Goal: Ask a question: Seek information or help from site administrators or community

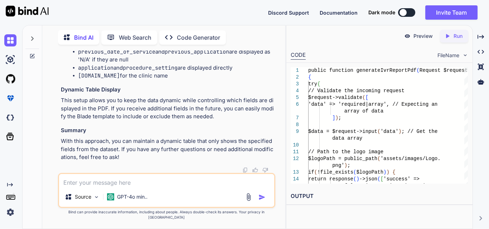
scroll to position [52154, 0]
drag, startPoint x: 98, startPoint y: 95, endPoint x: 149, endPoint y: 159, distance: 81.7
click at [98, 186] on textarea at bounding box center [166, 180] width 215 height 13
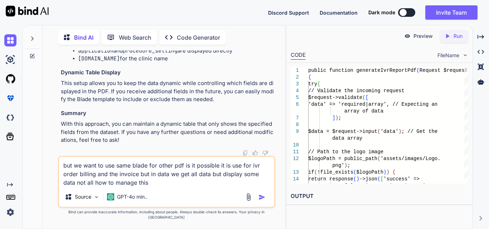
type textarea "but we want to use same blade for other pdf is it possible it is use for ivr or…"
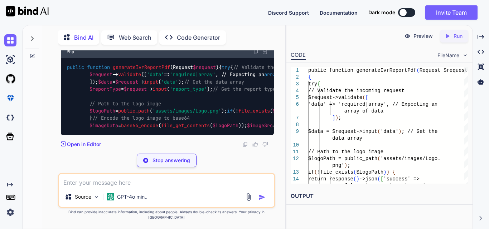
scroll to position [52792, 0]
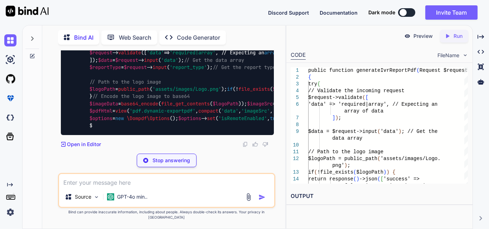
drag, startPoint x: 104, startPoint y: 109, endPoint x: 198, endPoint y: 109, distance: 94.1
click at [198, 109] on code "public function generateIvrReportPdf ( Request $request ) { try { // Validate t…" at bounding box center [309, 86] width 484 height 88
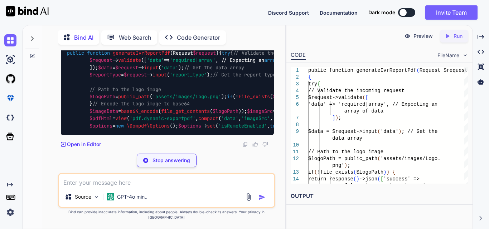
click at [341, 63] on span "'required|string'" at bounding box center [365, 60] width 49 height 6
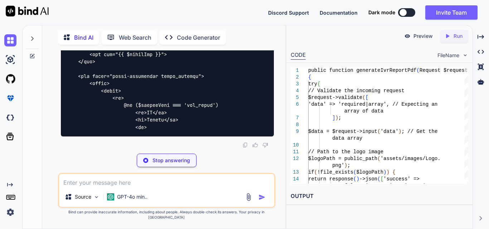
scroll to position [53548, 0]
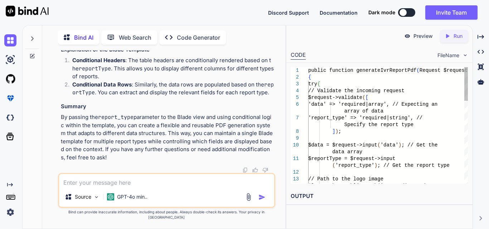
scroll to position [53843, 0]
drag, startPoint x: 125, startPoint y: 127, endPoint x: 116, endPoint y: 73, distance: 54.8
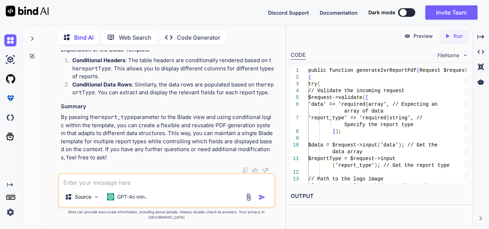
drag, startPoint x: 76, startPoint y: 78, endPoint x: 108, endPoint y: 118, distance: 51.1
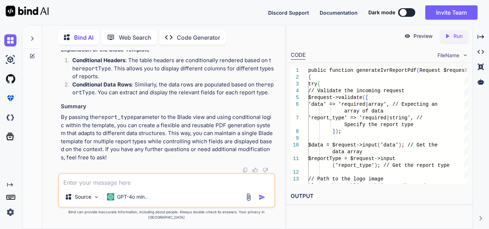
scroll to position [53521, 0]
click at [111, 187] on textarea at bounding box center [166, 180] width 215 height 13
paste textarea "$('#generateIvrPdfBtn').on('click', function (event) { event.preventDefault(); …"
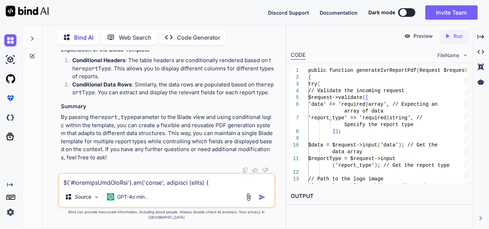
scroll to position [464, 0]
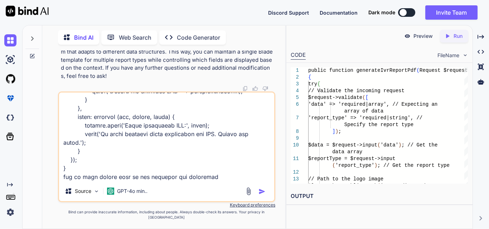
type textarea "$('#generateIvrPdfBtn').on('click', function (event) { event.preventDefault(); …"
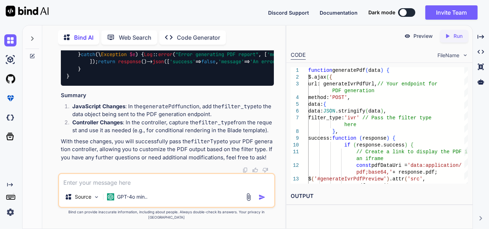
scroll to position [54307, 0]
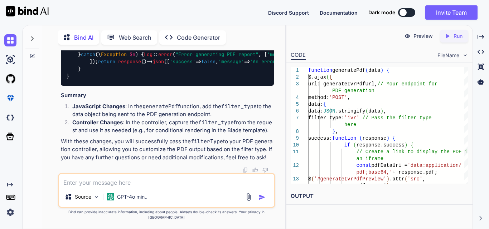
drag, startPoint x: 105, startPoint y: 135, endPoint x: 153, endPoint y: 133, distance: 48.0
copy code "filter_type : 'ivr'"
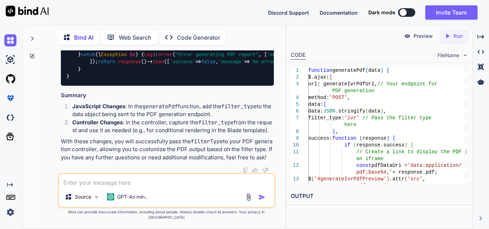
drag, startPoint x: 88, startPoint y: 123, endPoint x: 221, endPoint y: 127, distance: 133.1
click at [221, 80] on code "public function generateIvrReportPdf ( Request $request ) { try { // Validate t…" at bounding box center [407, 21] width 681 height 117
copy code "$filterType = $request -> input ( 'filter_type' );"
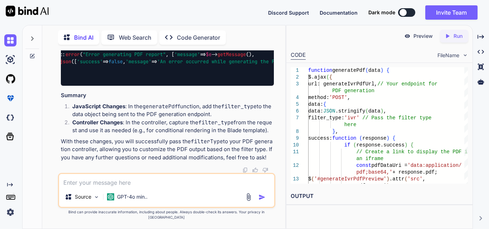
drag, startPoint x: 252, startPoint y: 148, endPoint x: 275, endPoint y: 146, distance: 23.4
click at [275, 146] on div "You hi Bind AI Hello! How can I assist you [DATE]? Created with Pixso. Open in …" at bounding box center [166, 139] width 237 height 179
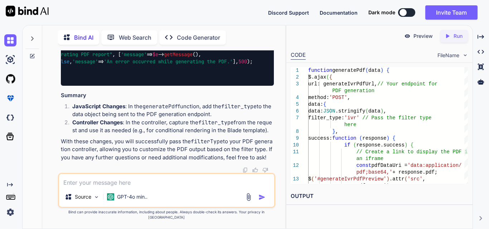
click at [166, 86] on div "public function generateIvrReportPdf ( Request $request ) { try { // Validate t…" at bounding box center [167, 22] width 213 height 128
click at [161, 36] on span "'filterType'" at bounding box center [144, 32] width 34 height 6
copy span "filterType"
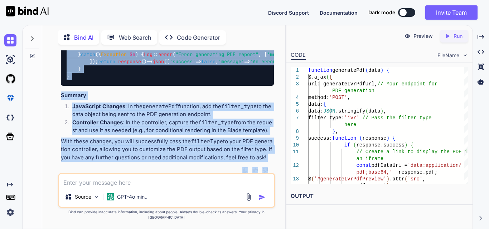
scroll to position [53802, 0]
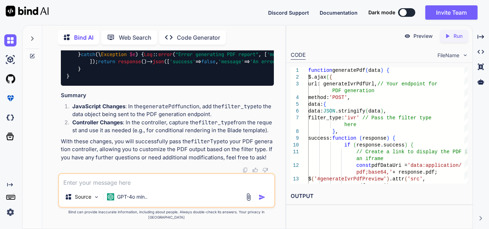
drag, startPoint x: 120, startPoint y: 129, endPoint x: 191, endPoint y: 157, distance: 76.7
copy code "@if ($reportType === 'ivr_order') <th>ID</th> <th>Status</th> <th>Patient First…"
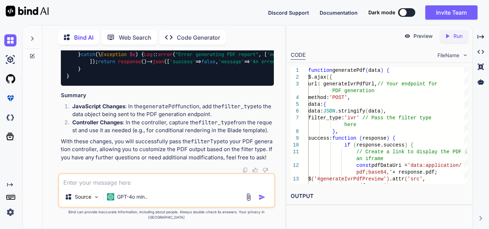
drag, startPoint x: 111, startPoint y: 82, endPoint x: 201, endPoint y: 81, distance: 90.2
copy code "@foreach ($data as $item)"
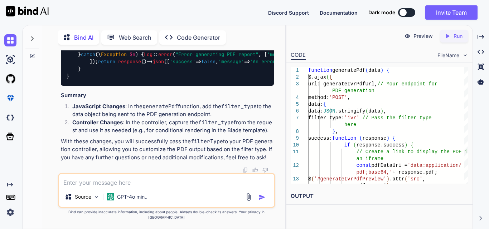
copy code "@foreach ($data as $item)"
drag, startPoint x: 126, startPoint y: 71, endPoint x: 177, endPoint y: 147, distance: 91.6
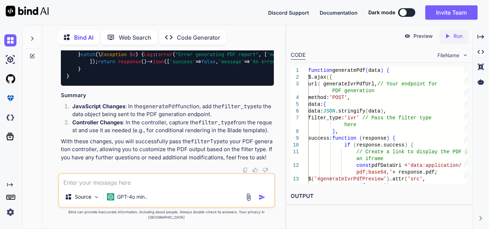
drag, startPoint x: 120, startPoint y: 70, endPoint x: 181, endPoint y: 143, distance: 95.0
copy code "@if ($reportType === 'ivr_order') <th>ID</th> <th>Status</th> <th>Patient First…"
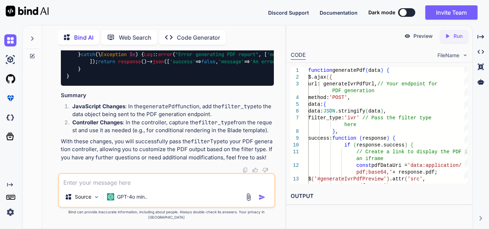
scroll to position [53589, 0]
drag, startPoint x: 135, startPoint y: 77, endPoint x: 207, endPoint y: 140, distance: 95.3
copy code "<th>ID</th> <th>Status</th> <th>Patient First Name</th> <th>Patient Last Name</…"
drag, startPoint x: 120, startPoint y: 69, endPoint x: 225, endPoint y: 69, distance: 104.8
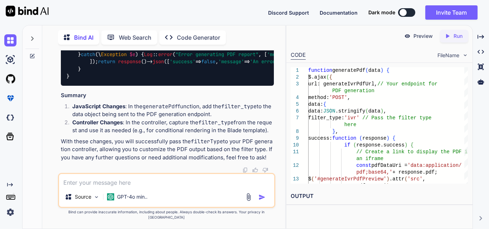
copy code "@if ($reportType === 'ivr_order')"
drag, startPoint x: 122, startPoint y: 79, endPoint x: 195, endPoint y: 83, distance: 72.7
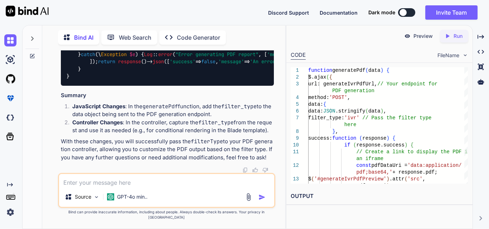
drag, startPoint x: 122, startPoint y: 88, endPoint x: 262, endPoint y: 166, distance: 160.7
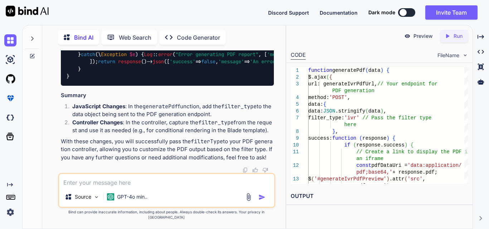
click at [116, 187] on textarea at bounding box center [166, 180] width 215 height 13
paste textarea "<!DOCTYPE html> <html> <head> <style> body { font-family: Arial, sans-serif; ma…"
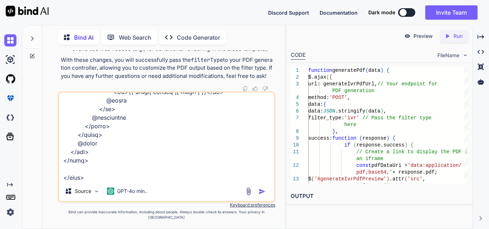
type textarea "<!DOCTYPE html> <html> <head> <style> body { font-family: Arial, sans-serif; ma…"
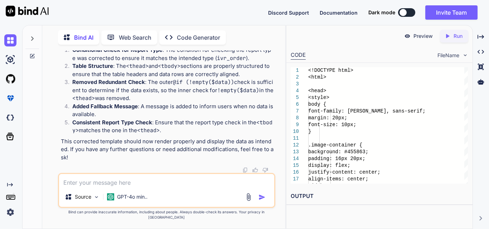
scroll to position [55268, 0]
click at [103, 187] on textarea at bounding box center [166, 180] width 215 height 13
click at [151, 187] on textarea "downlaod this pdf when clck" at bounding box center [166, 180] width 215 height 13
type textarea "downlaod this pdf when click on download btn"
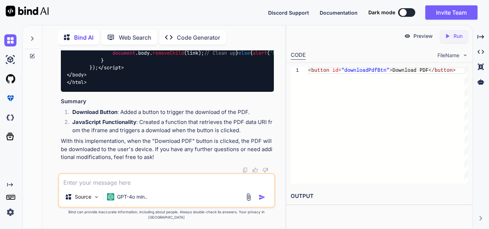
scroll to position [56328, 0]
drag, startPoint x: 216, startPoint y: 83, endPoint x: 216, endPoint y: 92, distance: 8.6
click at [26, 94] on div "Bind AI Web Search Created with Pixso. Code Generator You hi Bind AI Hello! How…" at bounding box center [154, 126] width 263 height 205
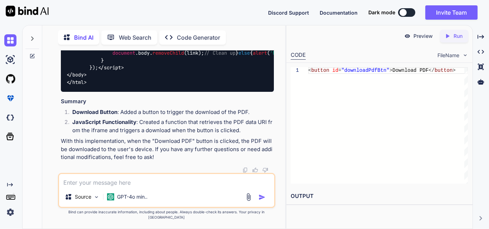
drag, startPoint x: 248, startPoint y: 91, endPoint x: 63, endPoint y: 99, distance: 185.9
click at [104, 179] on div "Source GPT-4o min.." at bounding box center [166, 190] width 217 height 35
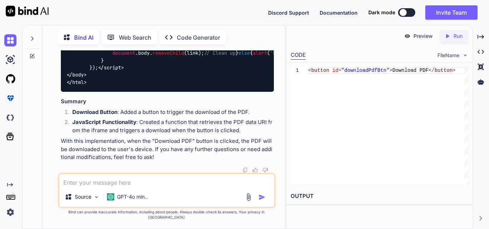
click at [102, 184] on textarea at bounding box center [166, 180] width 215 height 13
paste textarea "public function getIvrsForUser(User $user, $filters = []): Collection { try { $…"
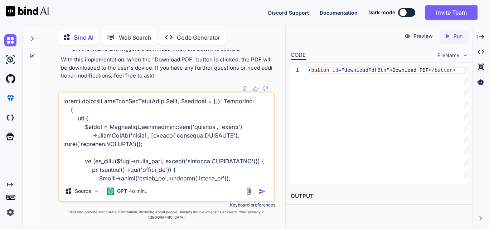
scroll to position [447, 0]
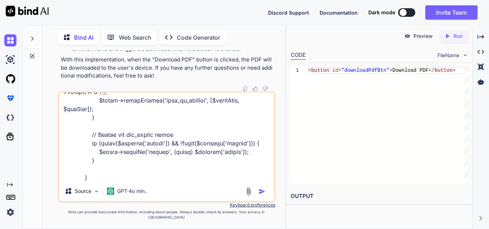
drag, startPoint x: 82, startPoint y: 141, endPoint x: 118, endPoint y: 165, distance: 44.0
click at [118, 165] on textarea at bounding box center [166, 137] width 215 height 89
click at [127, 161] on textarea at bounding box center [166, 137] width 215 height 89
click at [131, 181] on textarea at bounding box center [166, 137] width 215 height 89
type textarea "public function getIvrsForUser(User $user, $filters = []): Collection { try { $…"
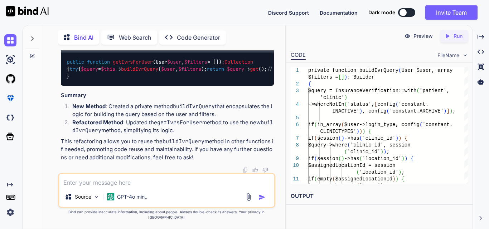
scroll to position [57910, 0]
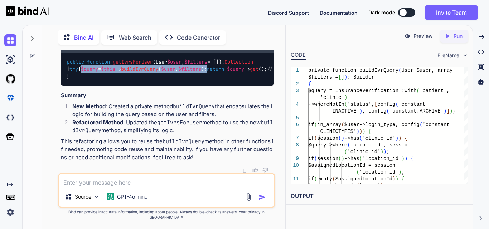
drag, startPoint x: 89, startPoint y: 140, endPoint x: 234, endPoint y: 137, distance: 145.3
click at [234, 86] on div "public function getIvrsForUser ( User $user , $filters = [] ): Collection { try…" at bounding box center [167, 69] width 213 height 33
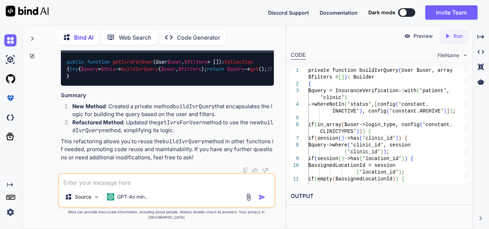
click at [142, 39] on code "getIvrsForUser" at bounding box center [153, 34] width 45 height 7
drag, startPoint x: 90, startPoint y: 79, endPoint x: 117, endPoint y: 131, distance: 58.4
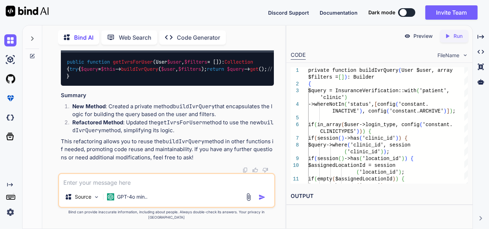
drag, startPoint x: 194, startPoint y: 116, endPoint x: 247, endPoint y: 121, distance: 52.8
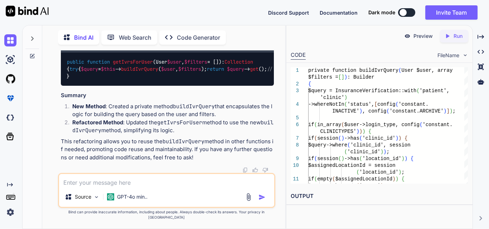
drag, startPoint x: 77, startPoint y: 70, endPoint x: 124, endPoint y: 135, distance: 80.2
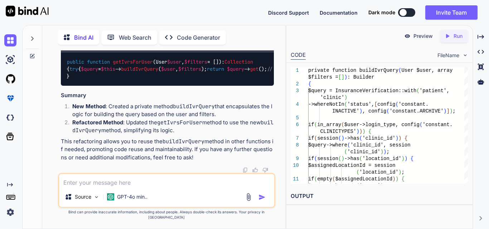
drag, startPoint x: 101, startPoint y: 83, endPoint x: 225, endPoint y: 86, distance: 124.2
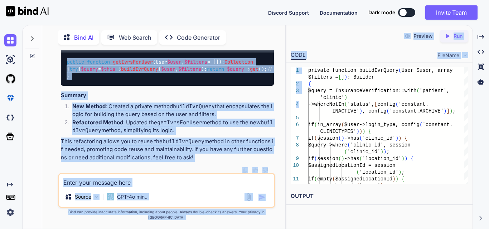
scroll to position [0, 79]
drag, startPoint x: 149, startPoint y: 107, endPoint x: 311, endPoint y: 111, distance: 161.8
click at [311, 111] on div "Bind AI Web Search Created with Pixso. Code Generator You hi Bind AI Hello! How…" at bounding box center [255, 127] width 467 height 204
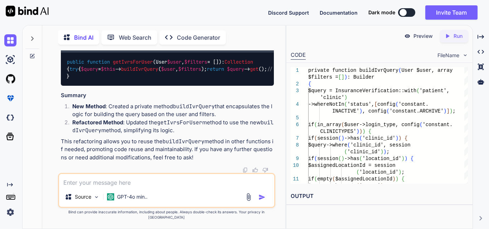
scroll to position [57731, 0]
drag, startPoint x: 89, startPoint y: 101, endPoint x: 111, endPoint y: 165, distance: 67.3
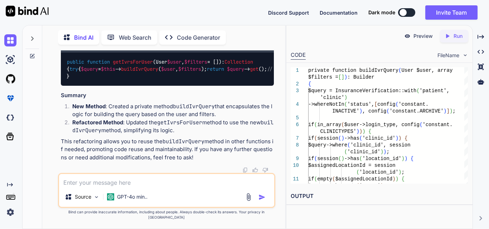
drag, startPoint x: 76, startPoint y: 101, endPoint x: 92, endPoint y: 131, distance: 34.7
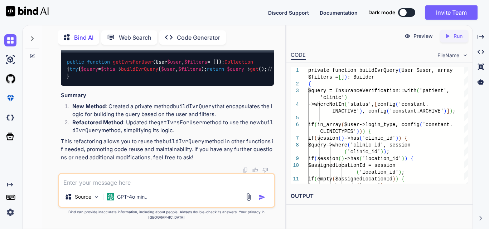
drag, startPoint x: 81, startPoint y: 78, endPoint x: 138, endPoint y: 150, distance: 91.5
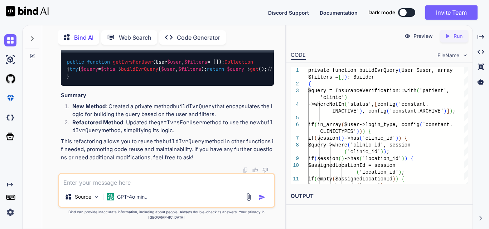
drag, startPoint x: 84, startPoint y: 106, endPoint x: 113, endPoint y: 142, distance: 45.9
drag, startPoint x: 94, startPoint y: 96, endPoint x: 205, endPoint y: 128, distance: 116.0
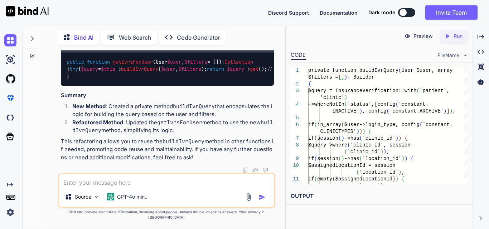
drag, startPoint x: 88, startPoint y: 61, endPoint x: 135, endPoint y: 174, distance: 122.2
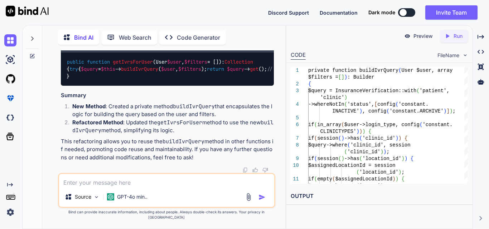
drag, startPoint x: 122, startPoint y: 124, endPoint x: 151, endPoint y: 176, distance: 59.4
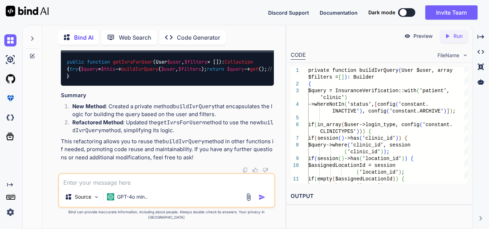
scroll to position [58017, 0]
click at [116, 183] on textarea at bounding box center [166, 180] width 215 height 13
drag, startPoint x: 164, startPoint y: 185, endPoint x: 20, endPoint y: 184, distance: 144.2
click at [20, 184] on div "Created with Pixso. Bind AI Web Search Created with Pixso. Code Generator You h…" at bounding box center [244, 127] width 489 height 204
paste textarea "<?php namespace App\Enums; enum OrderStatus: string { case PENDING = "pending";…"
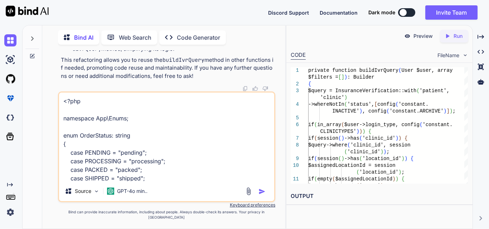
scroll to position [44, 0]
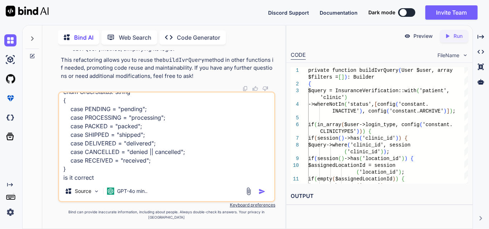
type textarea "<?php namespace App\Enums; enum OrderStatus: string { case PENDING = "pending";…"
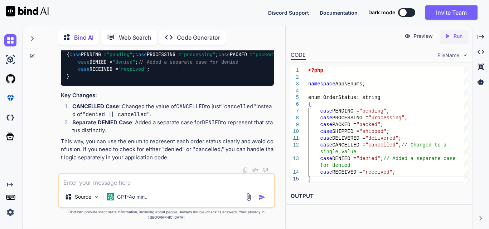
scroll to position [58188, 0]
drag, startPoint x: 106, startPoint y: 96, endPoint x: 193, endPoint y: 101, distance: 87.1
click at [193, 101] on div "You hi Bind AI Hello! How can I assist you [DATE]? Created with Pixso. Open in …" at bounding box center [167, 111] width 216 height 123
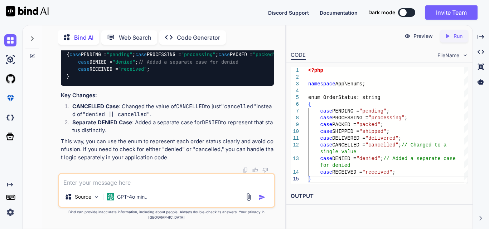
click at [134, 183] on textarea at bounding box center [166, 180] width 215 height 13
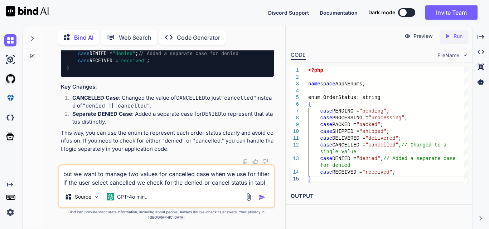
type textarea "but we want to manage two values for cancelled case when we use for filter if t…"
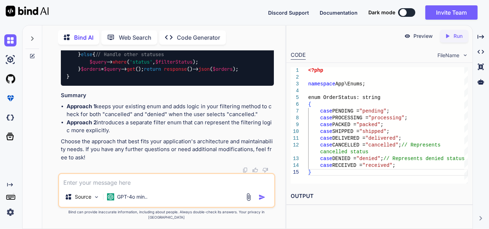
scroll to position [58755, 0]
drag, startPoint x: 127, startPoint y: 132, endPoint x: 211, endPoint y: 132, distance: 84.8
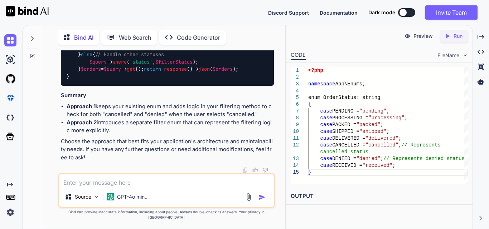
drag, startPoint x: 90, startPoint y: 73, endPoint x: 276, endPoint y: 72, distance: 186.4
click at [276, 72] on div "You hi Bind AI Hello! How can I assist you [DATE]? Created with Pixso. Open in …" at bounding box center [166, 139] width 237 height 179
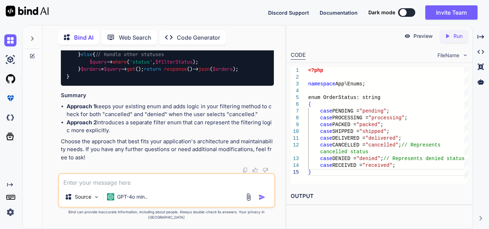
drag, startPoint x: 74, startPoint y: 114, endPoint x: 248, endPoint y: 122, distance: 173.7
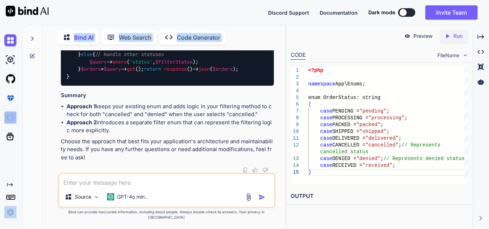
drag, startPoint x: 240, startPoint y: 118, endPoint x: 15, endPoint y: 116, distance: 225.4
click at [15, 116] on div "Created with Pixso. Bind AI Web Search Created with Pixso. Code Generator You h…" at bounding box center [244, 127] width 489 height 204
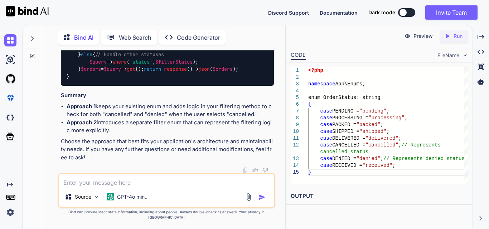
scroll to position [58570, 0]
click at [417, 195] on h2 "OUTPUT" at bounding box center [379, 196] width 186 height 17
